Goal: Information Seeking & Learning: Learn about a topic

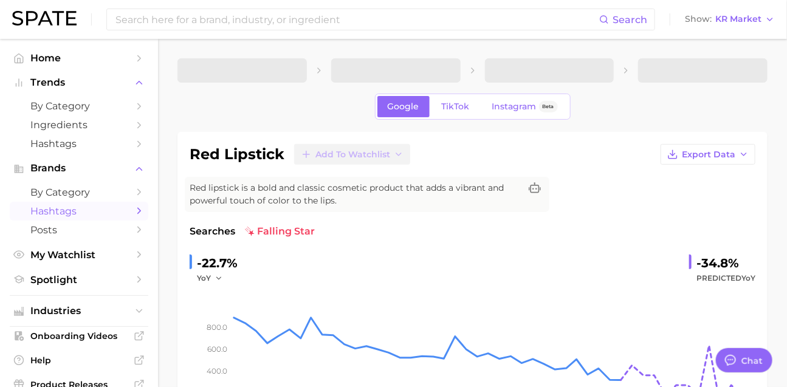
click at [44, 221] on link "Hashtags" at bounding box center [79, 211] width 139 height 19
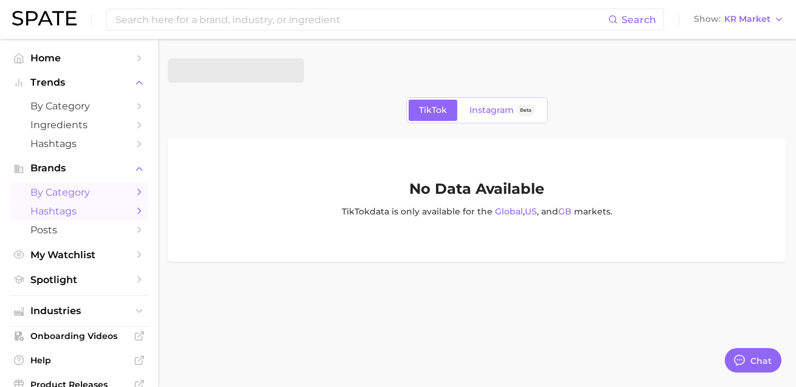
click at [49, 198] on span "by Category" at bounding box center [78, 193] width 97 height 12
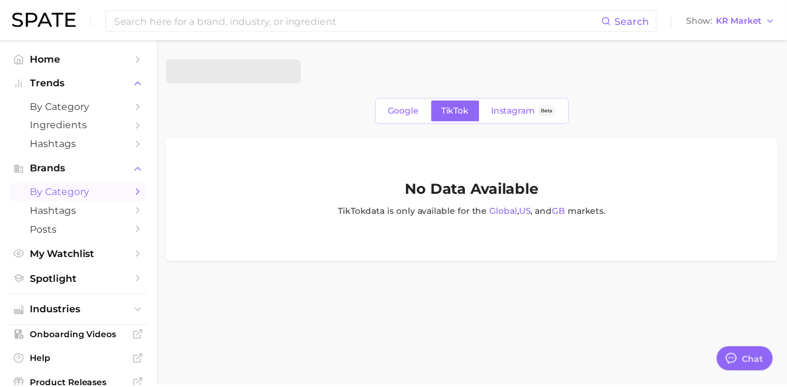
scroll to position [1962, 0]
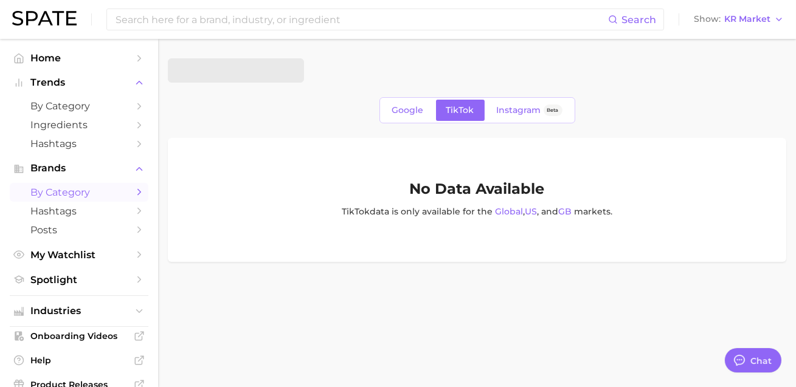
click at [67, 198] on span "by Category" at bounding box center [78, 193] width 97 height 12
click at [392, 108] on span "Google" at bounding box center [408, 110] width 32 height 10
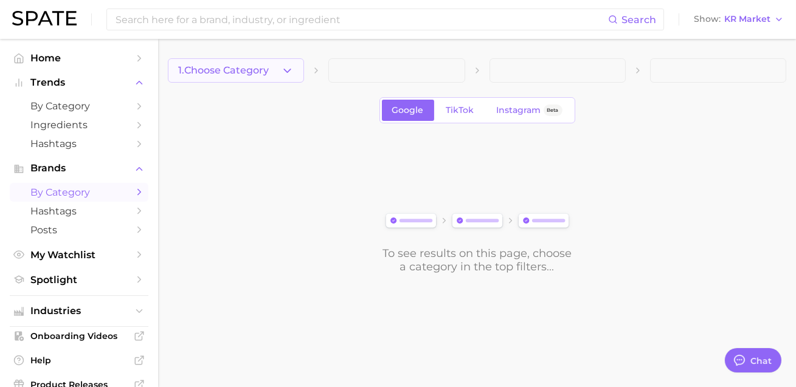
click at [266, 60] on button "1. Choose Category" at bounding box center [236, 70] width 136 height 24
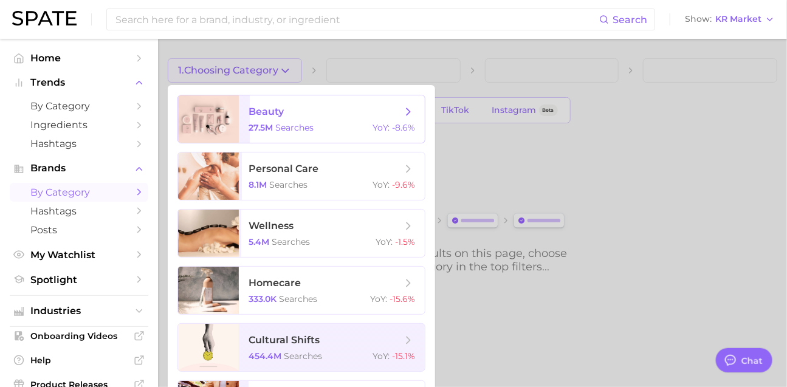
click at [284, 124] on span "beauty 27.5m searches YoY : -8.6%" at bounding box center [332, 118] width 186 height 47
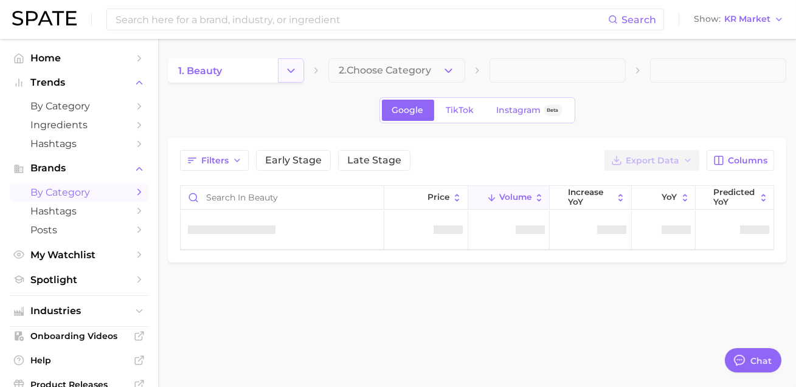
click at [292, 69] on icon "Change Category" at bounding box center [290, 70] width 13 height 13
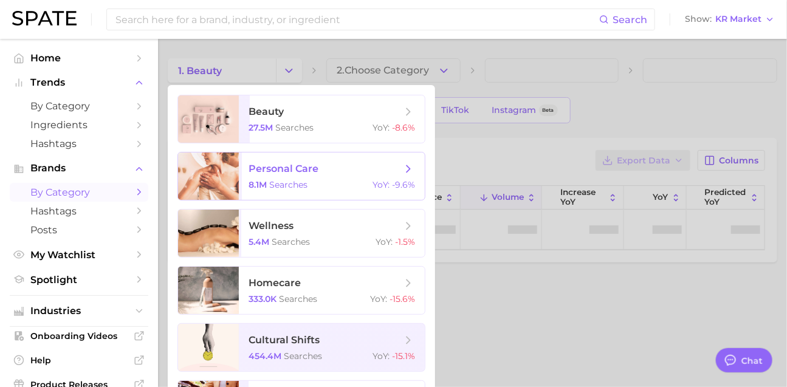
click at [318, 174] on span "personal care" at bounding box center [284, 169] width 70 height 12
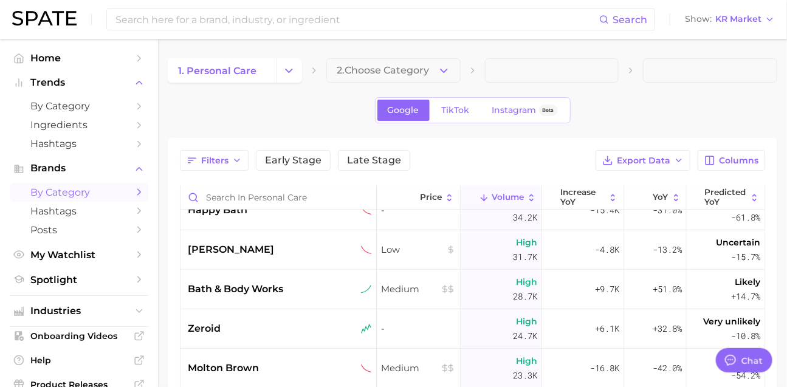
scroll to position [262, 0]
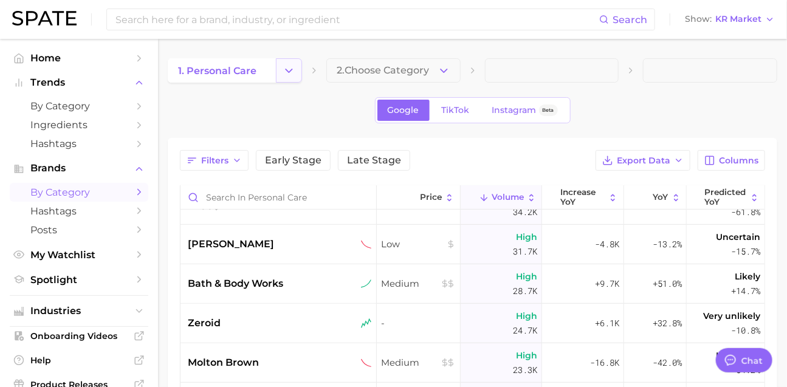
click at [292, 74] on icon "Change Category" at bounding box center [289, 70] width 13 height 13
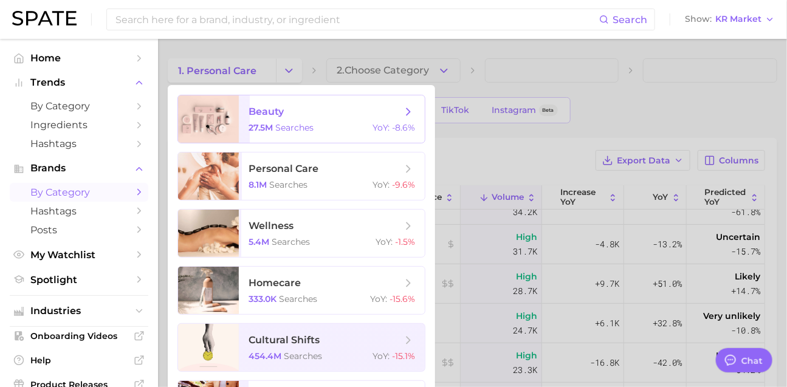
click at [273, 122] on span "beauty 27.5m searches YoY : -8.6%" at bounding box center [332, 118] width 186 height 47
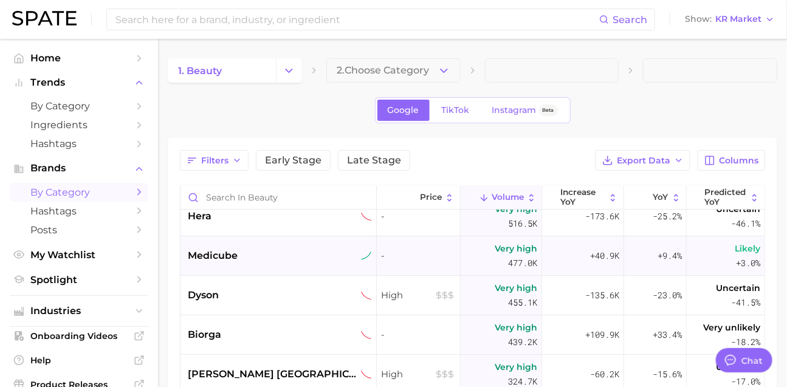
scroll to position [13, 0]
